Goal: Task Accomplishment & Management: Manage account settings

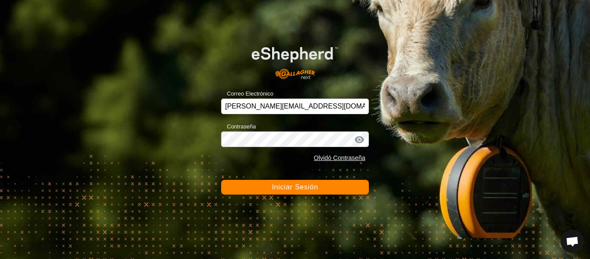
click at [268, 190] on button "Iniciar Sesión" at bounding box center [295, 187] width 148 height 15
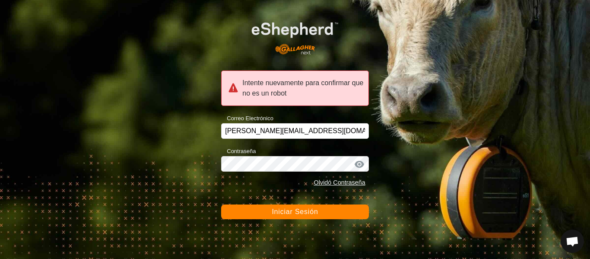
click at [298, 212] on span "Iniciar Sesión" at bounding box center [295, 211] width 46 height 7
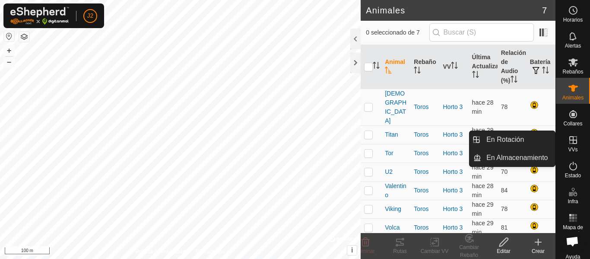
click at [570, 142] on icon at bounding box center [573, 140] width 8 height 8
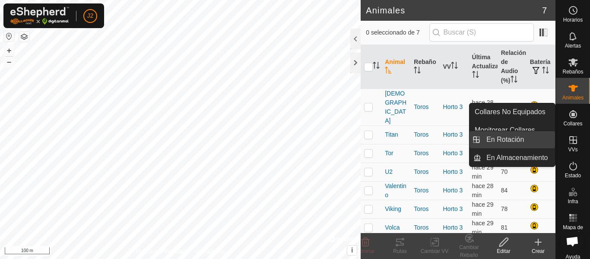
click at [519, 138] on link "En Rotación" at bounding box center [518, 139] width 74 height 17
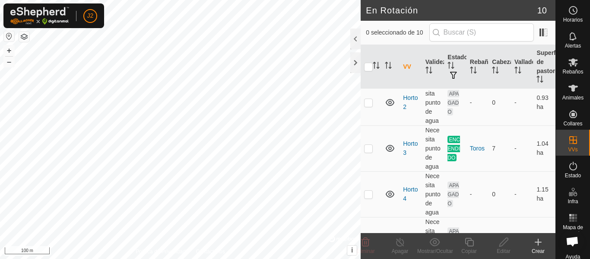
scroll to position [130, 0]
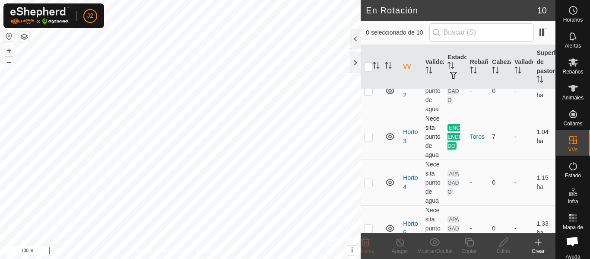
click at [368, 138] on p-checkbox at bounding box center [368, 136] width 9 height 7
checkbox input "true"
click at [401, 243] on line at bounding box center [400, 242] width 7 height 7
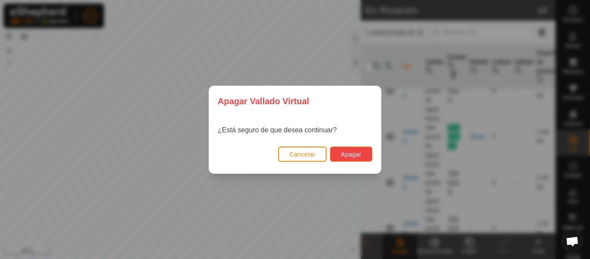
click at [349, 157] on span "Apagar" at bounding box center [351, 154] width 21 height 7
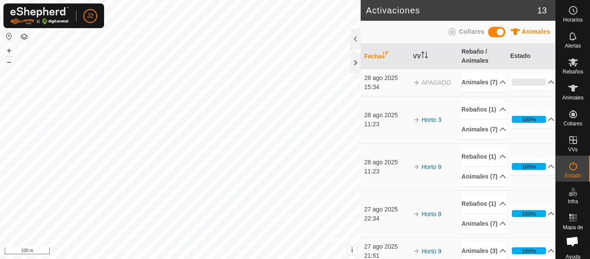
click at [390, 120] on div "28 ago 2025" at bounding box center [386, 115] width 45 height 9
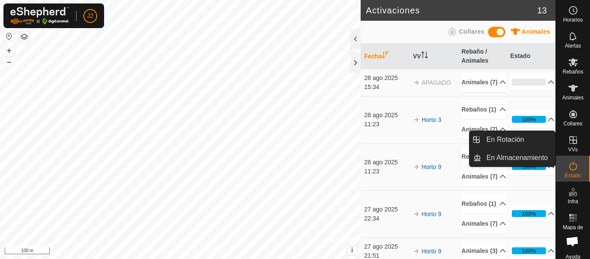
drag, startPoint x: 564, startPoint y: 155, endPoint x: 565, endPoint y: 147, distance: 7.9
click at [568, 147] on span "VVs" at bounding box center [573, 149] width 10 height 5
click at [514, 137] on link "En Rotación" at bounding box center [518, 139] width 74 height 17
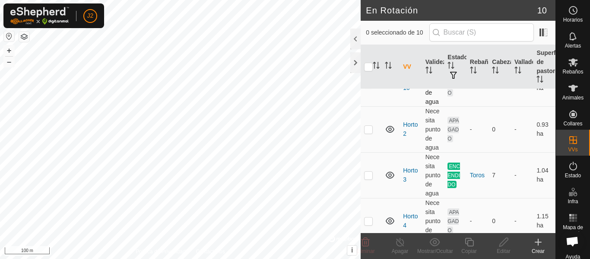
scroll to position [86, 0]
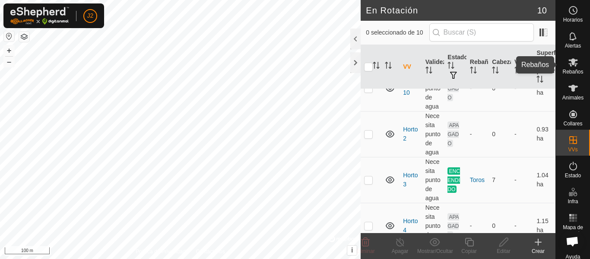
click at [569, 66] on icon at bounding box center [573, 62] width 10 height 10
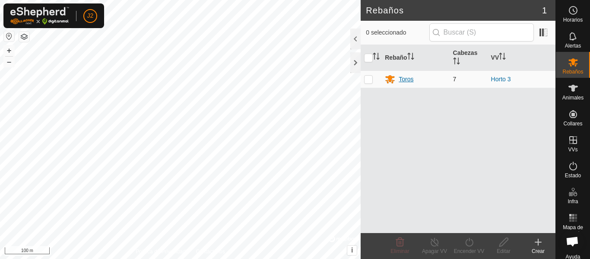
click at [418, 79] on div "Toros" at bounding box center [415, 79] width 61 height 10
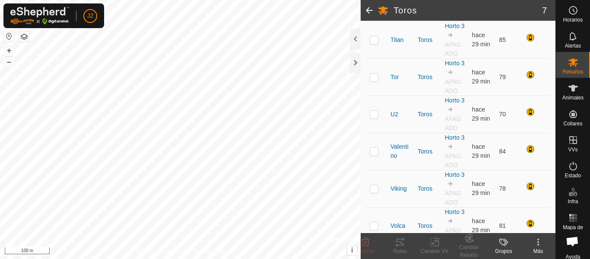
scroll to position [0, 0]
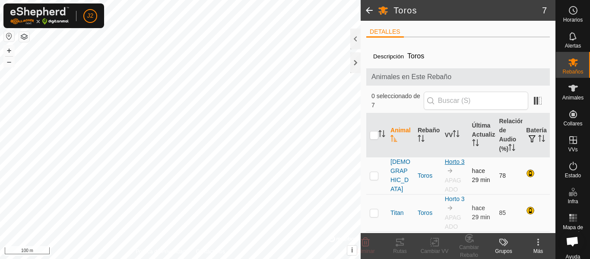
click at [451, 159] on link "Horto 3" at bounding box center [455, 161] width 20 height 7
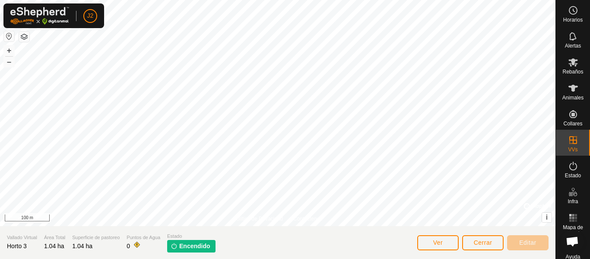
click at [195, 245] on span "Encendido" at bounding box center [194, 246] width 31 height 9
click at [486, 241] on span "Cerrar" at bounding box center [483, 242] width 19 height 7
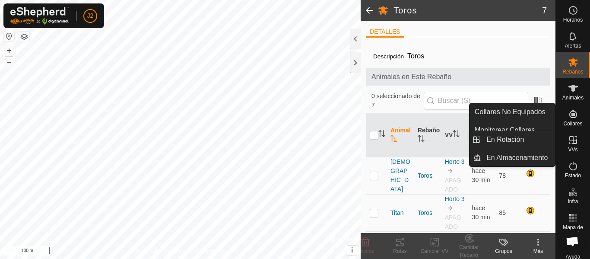
click at [572, 137] on icon at bounding box center [573, 140] width 10 height 10
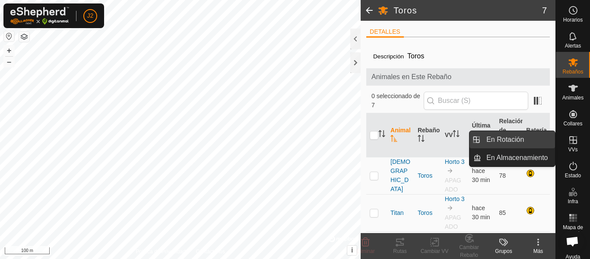
click at [509, 137] on link "En Rotación" at bounding box center [518, 139] width 74 height 17
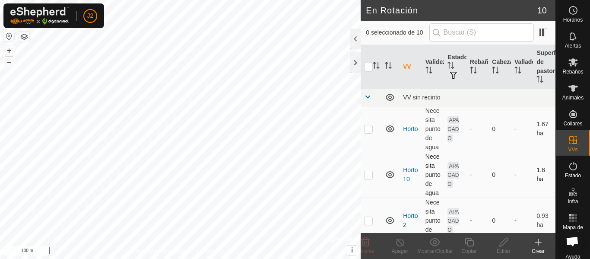
scroll to position [130, 0]
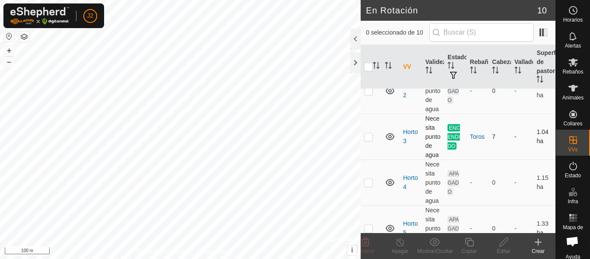
click at [367, 137] on p-checkbox at bounding box center [368, 136] width 9 height 7
click at [366, 137] on p-checkbox at bounding box center [368, 136] width 9 height 7
checkbox input "false"
click at [369, 181] on p-checkbox at bounding box center [368, 182] width 9 height 7
checkbox input "true"
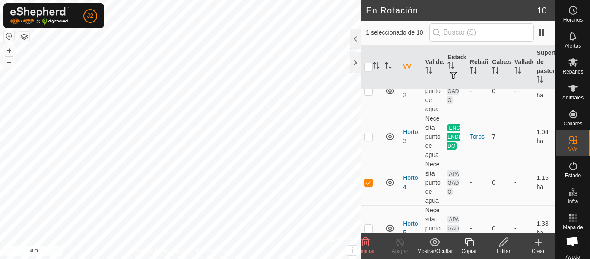
click at [504, 246] on icon at bounding box center [504, 242] width 11 height 10
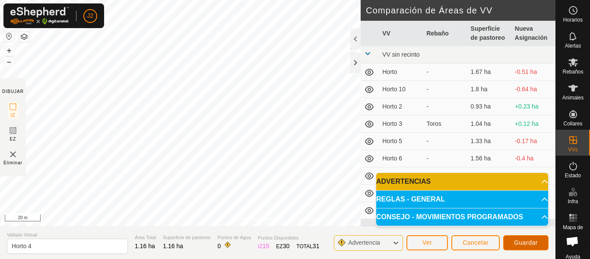
click at [536, 245] on span "Guardar" at bounding box center [526, 242] width 24 height 7
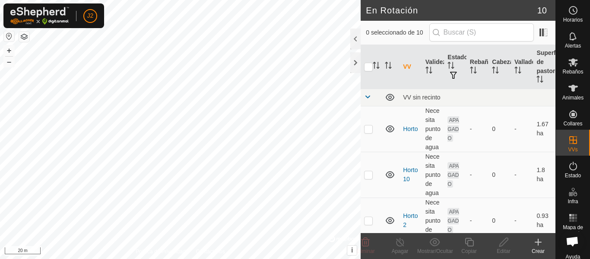
checkbox input "true"
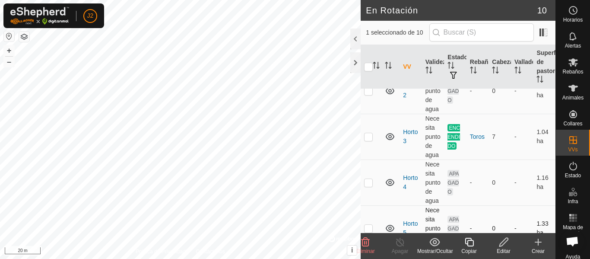
scroll to position [173, 0]
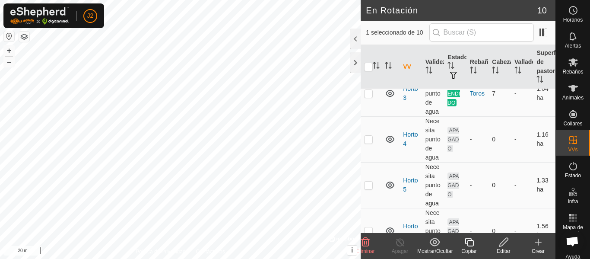
drag, startPoint x: 371, startPoint y: 188, endPoint x: 397, endPoint y: 191, distance: 26.5
click at [371, 188] on p-checkbox at bounding box center [368, 184] width 9 height 7
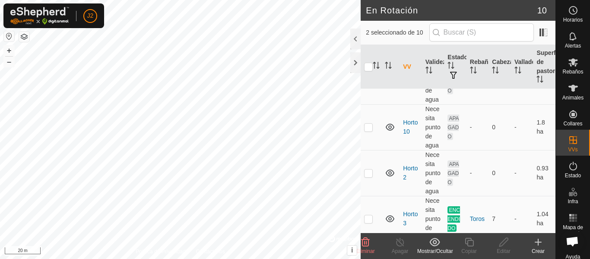
scroll to position [130, 0]
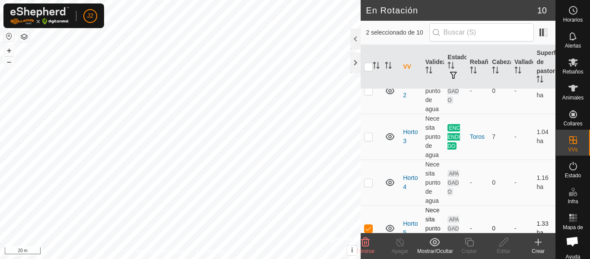
click at [369, 227] on p-checkbox at bounding box center [368, 228] width 9 height 7
checkbox input "false"
click at [373, 139] on td at bounding box center [371, 137] width 21 height 46
checkbox input "true"
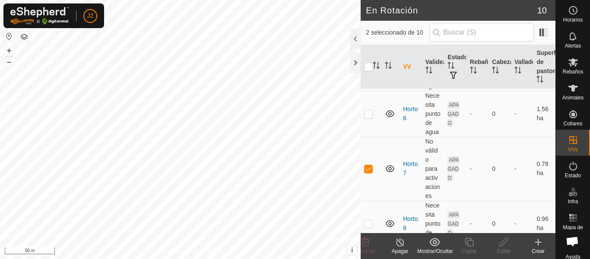
scroll to position [302, 0]
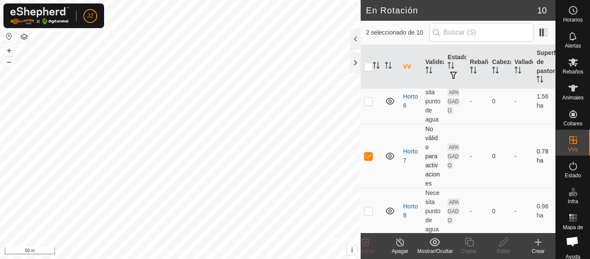
click at [369, 155] on p-checkbox at bounding box center [368, 156] width 9 height 7
checkbox input "false"
checkbox input "true"
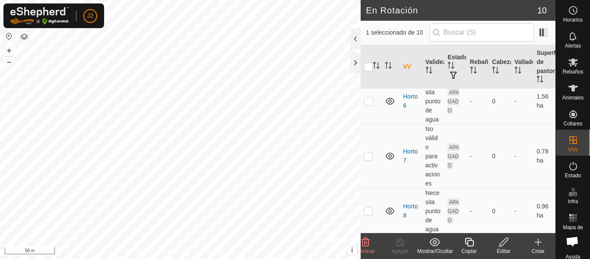
checkbox input "false"
checkbox input "true"
checkbox input "false"
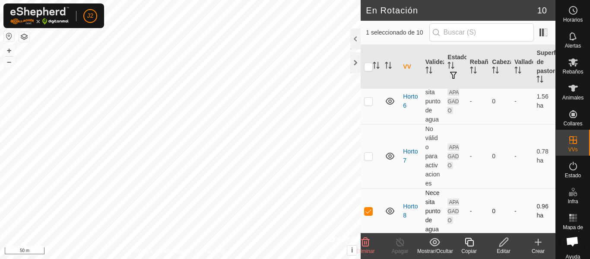
click at [368, 213] on p-checkbox at bounding box center [368, 210] width 9 height 7
checkbox input "false"
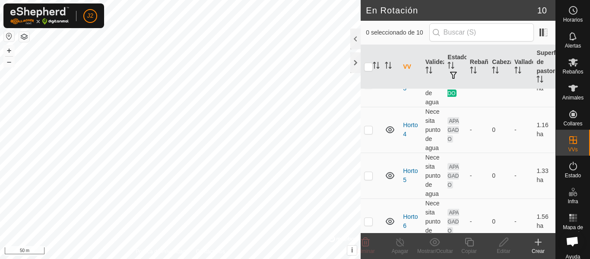
scroll to position [173, 0]
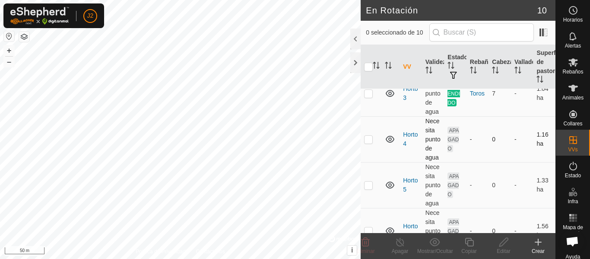
click at [369, 138] on p-checkbox at bounding box center [368, 139] width 9 height 7
checkbox input "true"
click at [352, 64] on div at bounding box center [355, 62] width 10 height 21
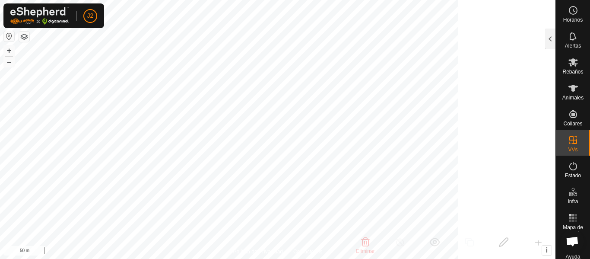
scroll to position [556, 0]
